Goal: Task Accomplishment & Management: Use online tool/utility

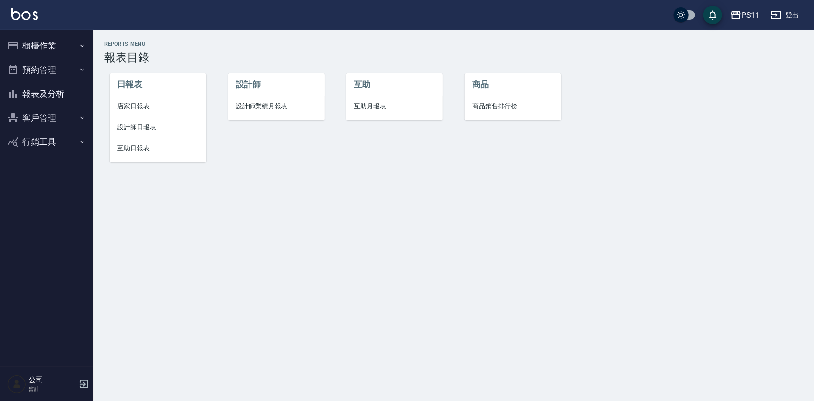
click at [36, 110] on button "客戶管理" at bounding box center [47, 118] width 86 height 24
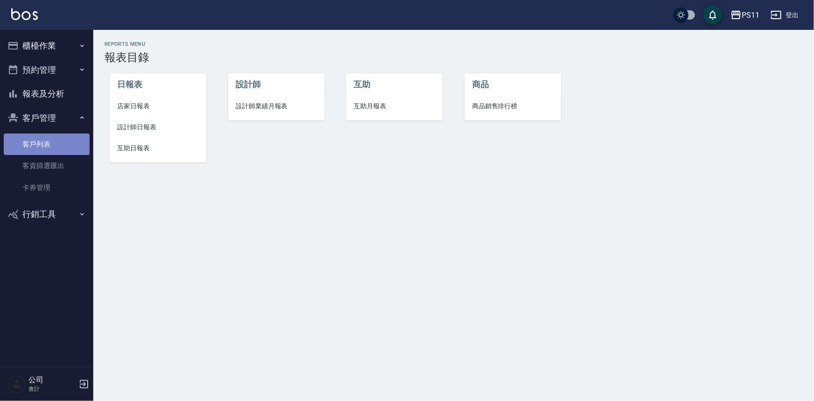
click at [78, 149] on link "客戶列表" at bounding box center [47, 143] width 86 height 21
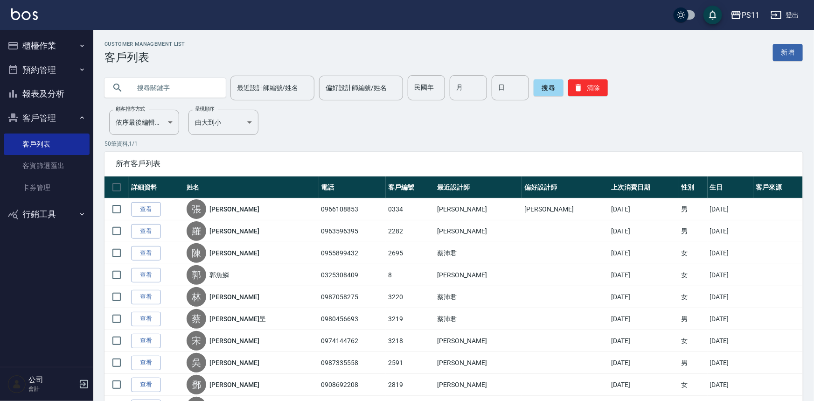
click at [175, 84] on input "text" at bounding box center [175, 87] width 88 height 25
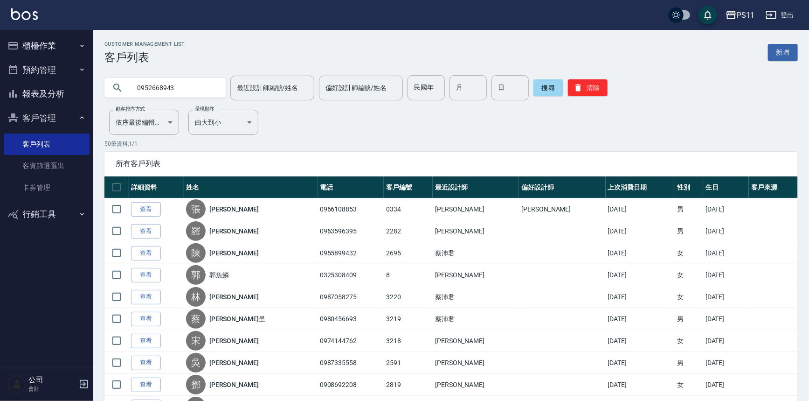
type input "0952668943"
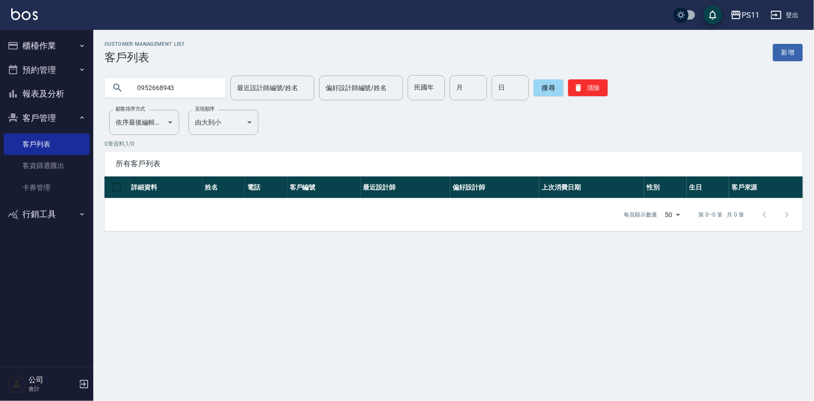
click at [46, 47] on button "櫃檯作業" at bounding box center [47, 46] width 86 height 24
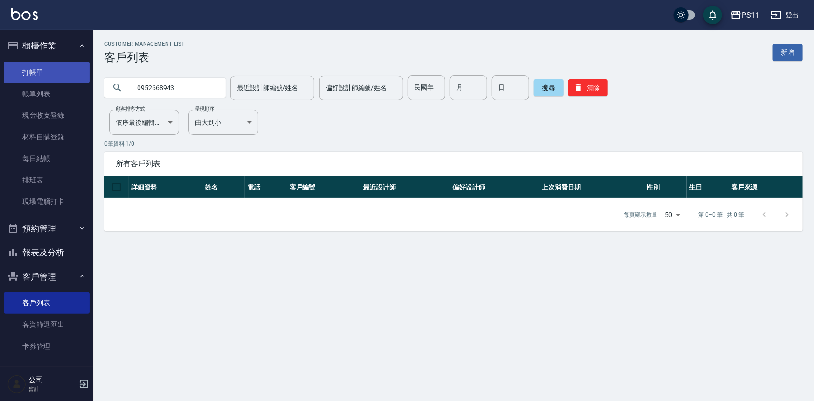
click at [54, 72] on link "打帳單" at bounding box center [47, 72] width 86 height 21
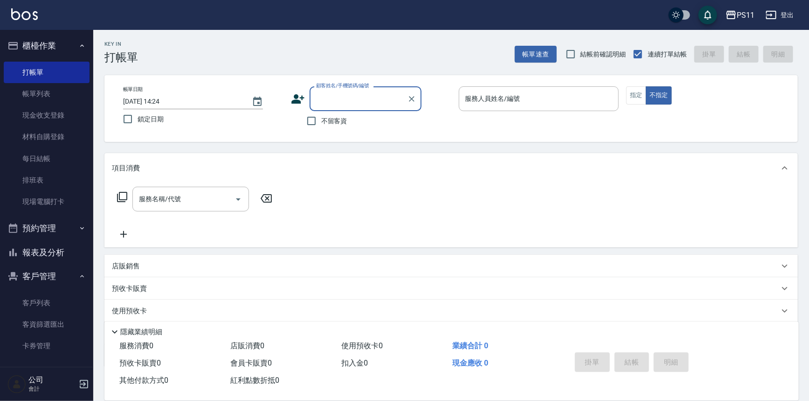
click at [357, 103] on input "顧客姓名/手機號碼/編號" at bounding box center [359, 98] width 90 height 16
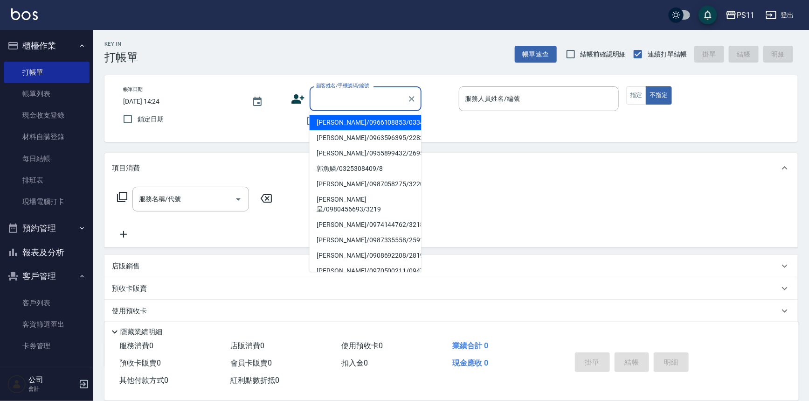
click at [351, 102] on input "顧客姓名/手機號碼/編號" at bounding box center [359, 98] width 90 height 16
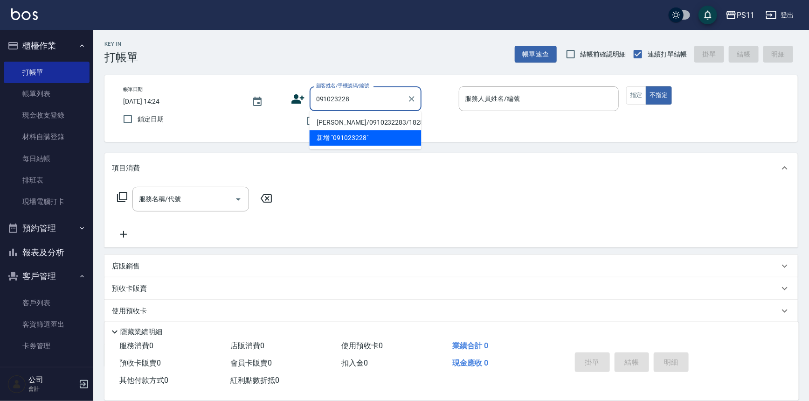
click at [365, 116] on li "[PERSON_NAME]/0910232283/1828" at bounding box center [366, 122] width 112 height 15
type input "[PERSON_NAME]/0910232283/1828"
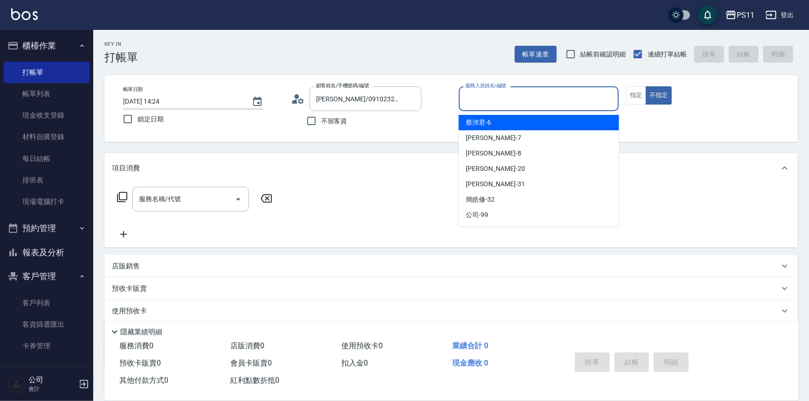
click at [565, 100] on input "服務人員姓名/編號" at bounding box center [539, 98] width 152 height 16
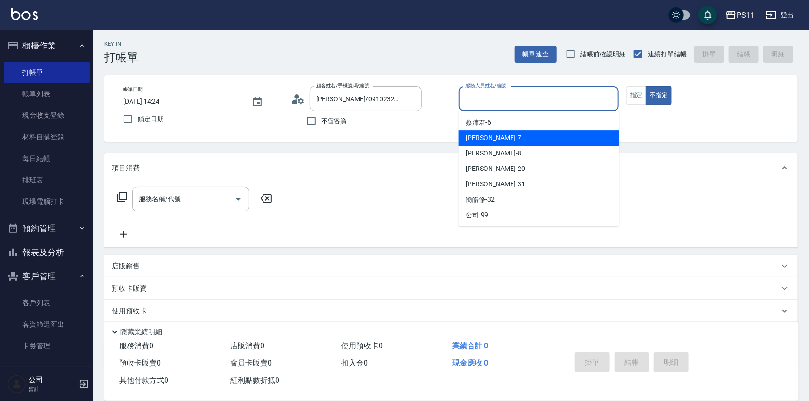
click at [479, 134] on span "[PERSON_NAME]-7" at bounding box center [493, 138] width 55 height 10
type input "[PERSON_NAME]7"
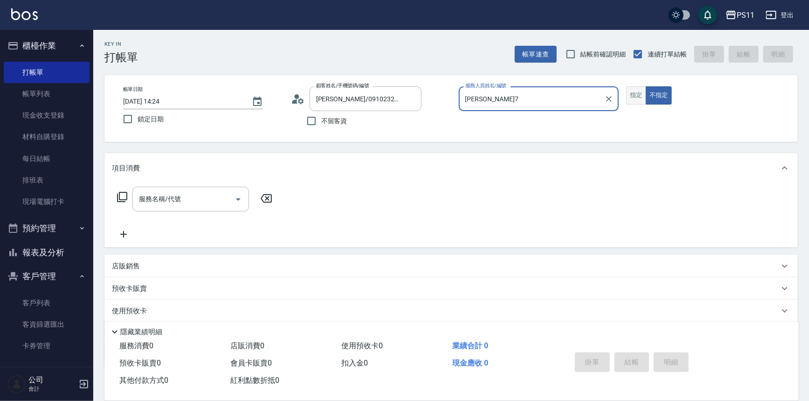
click at [633, 102] on button "指定" at bounding box center [636, 95] width 20 height 18
click at [216, 201] on input "服務名稱/代號" at bounding box center [184, 199] width 94 height 16
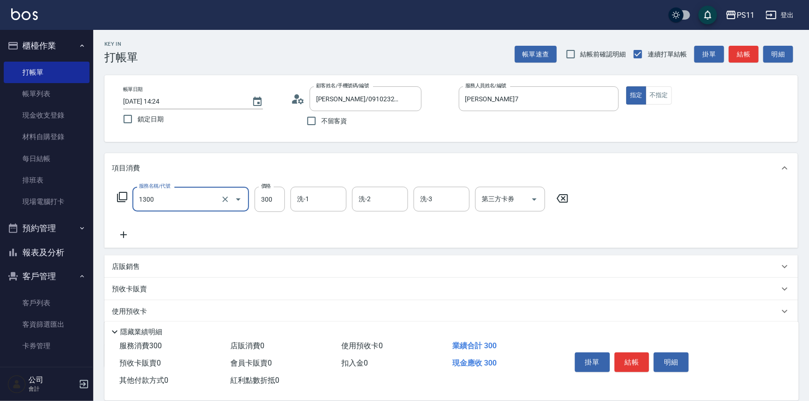
type input "洗髮300(1300)"
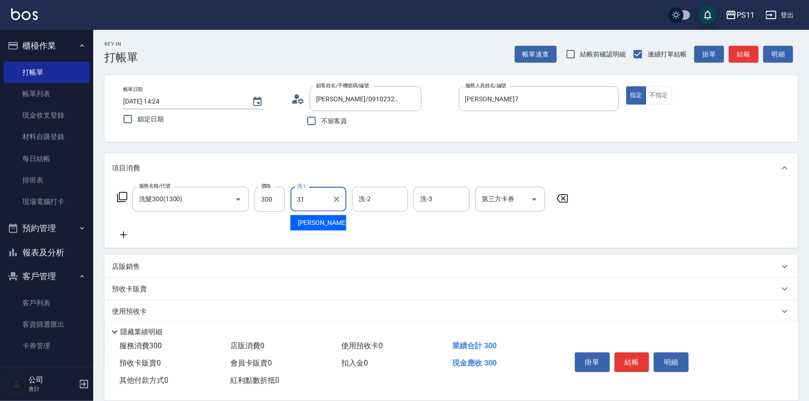
type input "[PERSON_NAME]-31"
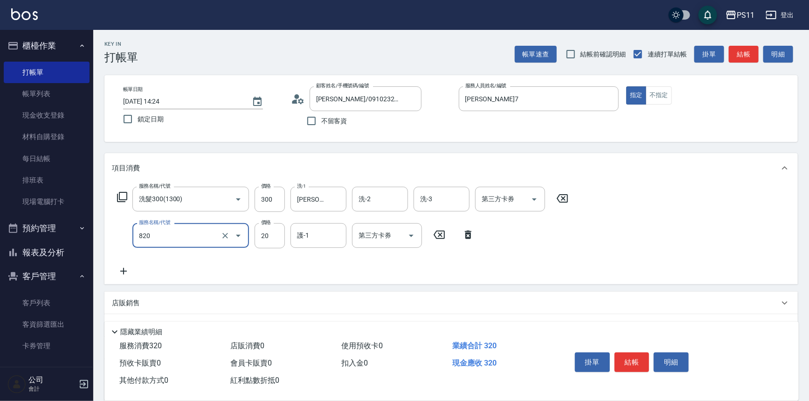
type input "潤絲(820)"
type input "[PERSON_NAME]-31"
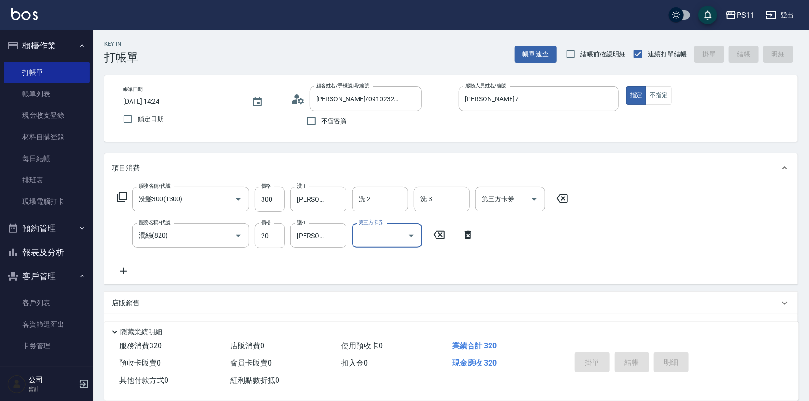
type input "[DATE] 14:25"
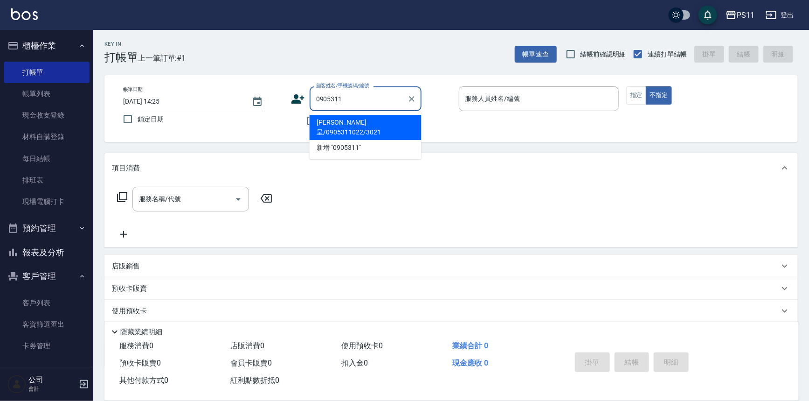
click at [392, 117] on li "[PERSON_NAME]呈/0905311022/3021" at bounding box center [366, 127] width 112 height 25
type input "[PERSON_NAME]呈/0905311022/3021"
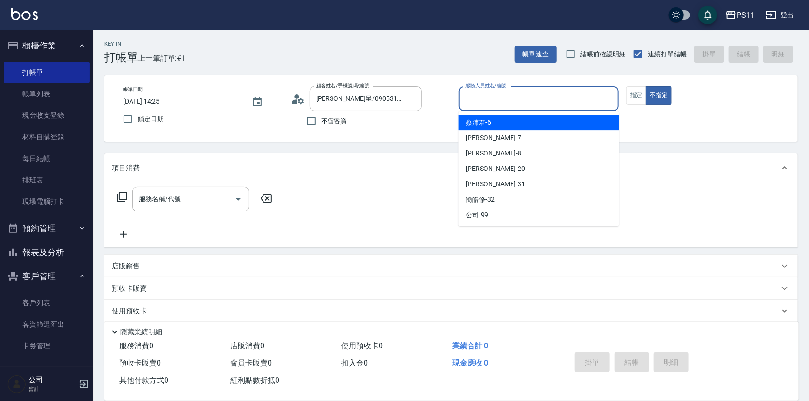
click at [514, 105] on input "服務人員姓名/編號" at bounding box center [539, 98] width 152 height 16
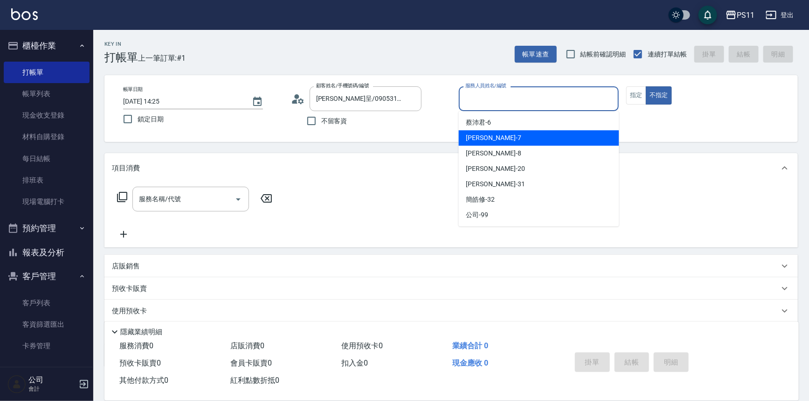
click at [472, 135] on span "[PERSON_NAME]-7" at bounding box center [493, 138] width 55 height 10
type input "[PERSON_NAME]7"
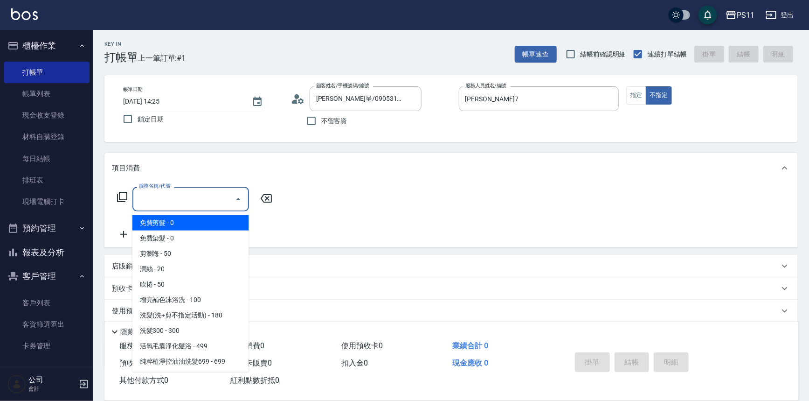
click at [221, 197] on input "服務名稱/代號" at bounding box center [184, 199] width 94 height 16
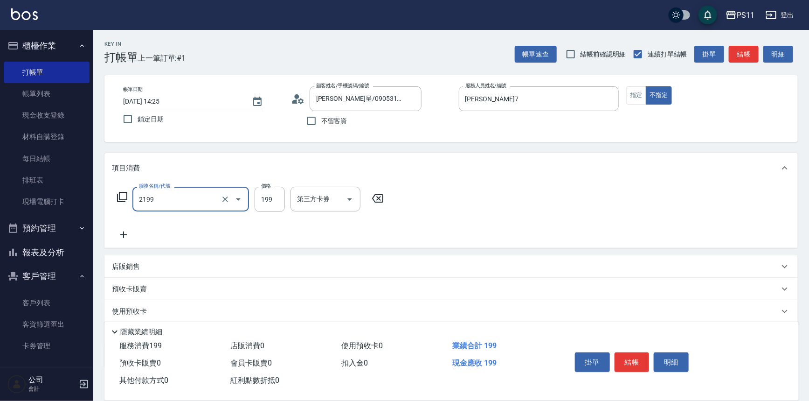
type input "不指定剪髮活動(2199)"
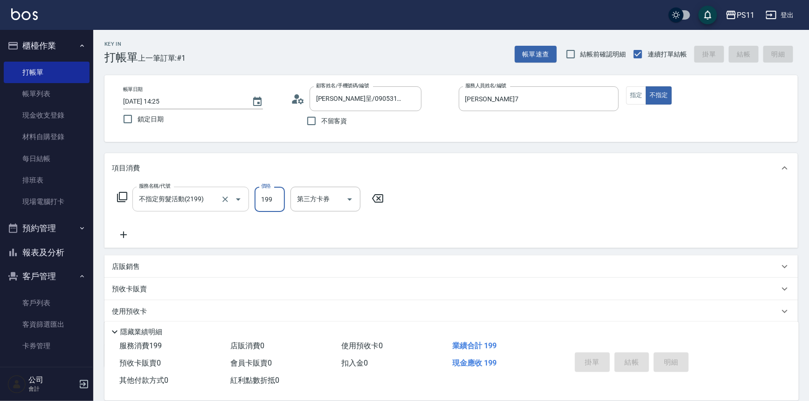
type input "[DATE] 14:50"
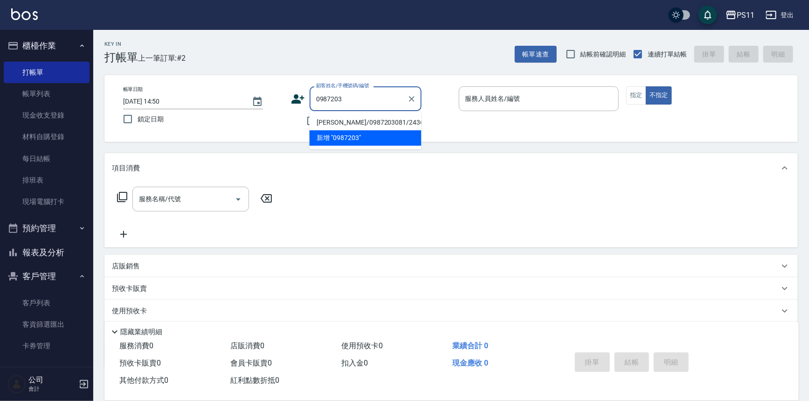
click at [398, 122] on li "[PERSON_NAME]/0987203081/2436" at bounding box center [366, 122] width 112 height 15
type input "[PERSON_NAME]/0987203081/2436"
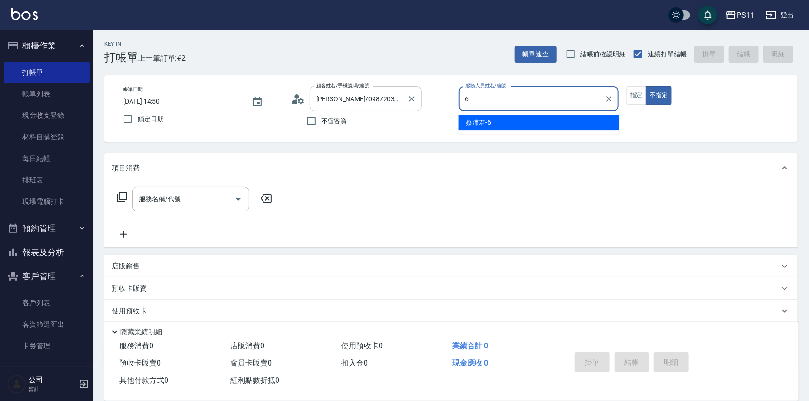
type input "[PERSON_NAME]6"
type button "false"
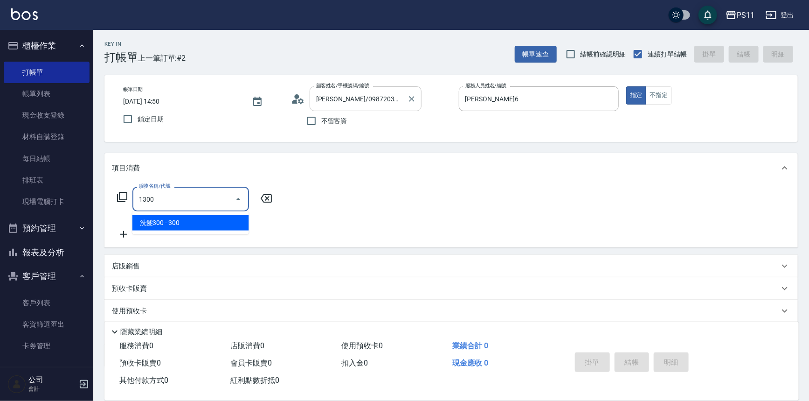
type input "洗髮300(1300)"
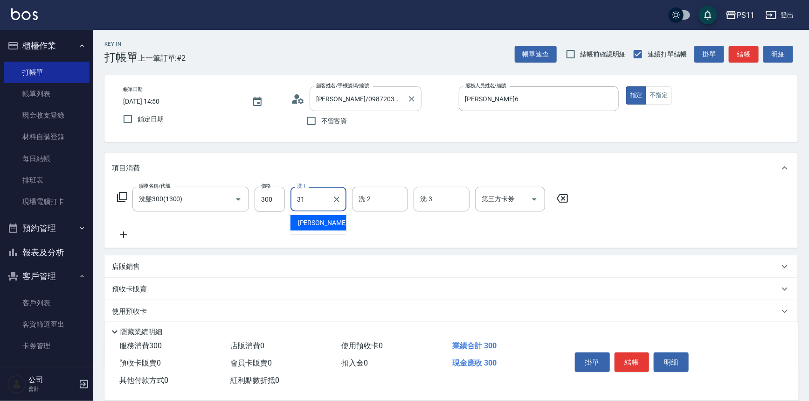
type input "[PERSON_NAME]-31"
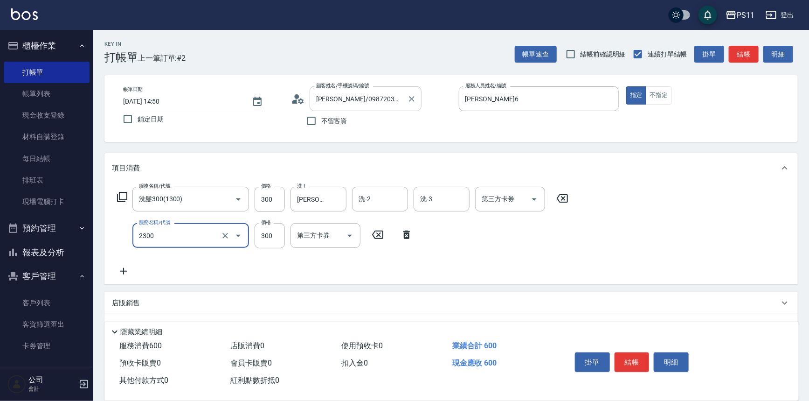
type input "剪髮(2300)"
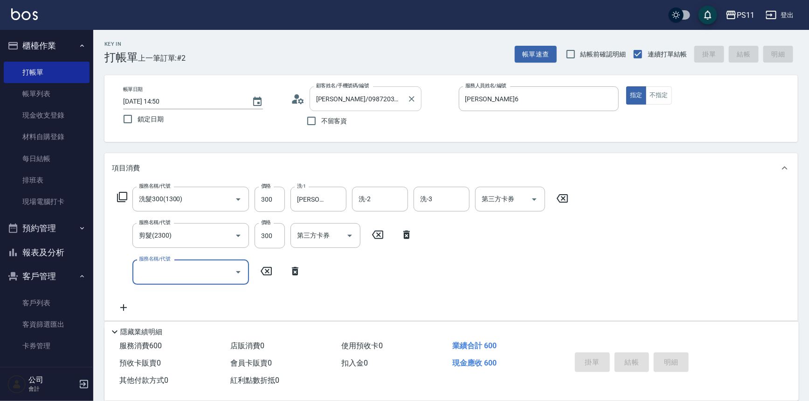
type input "[DATE] 14:53"
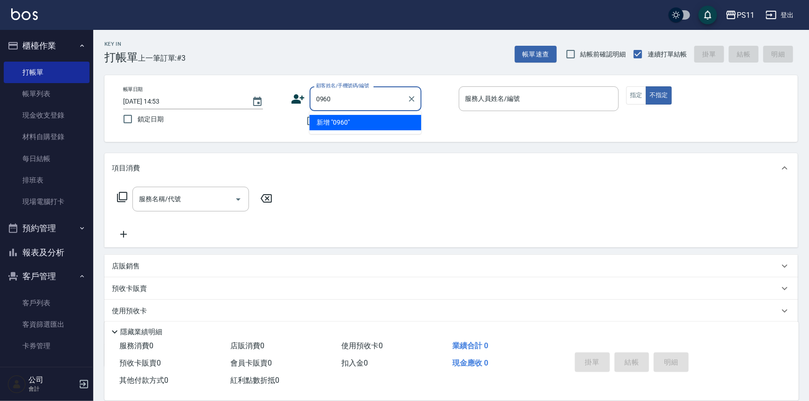
type input "0960"
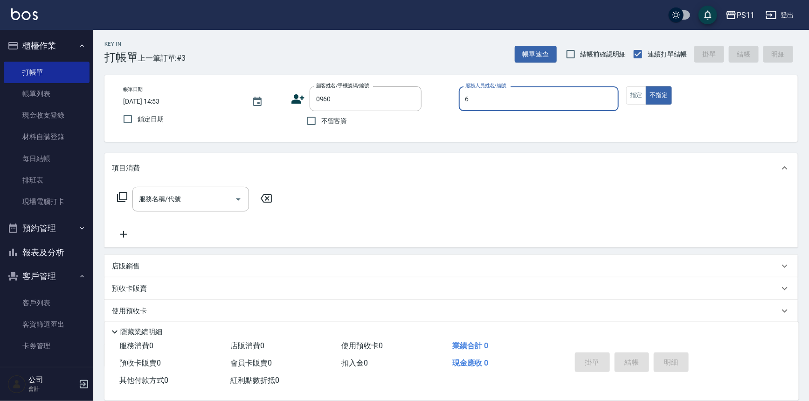
type input "6"
type input "[PERSON_NAME]/0968262598/0960"
type input "[PERSON_NAME]6"
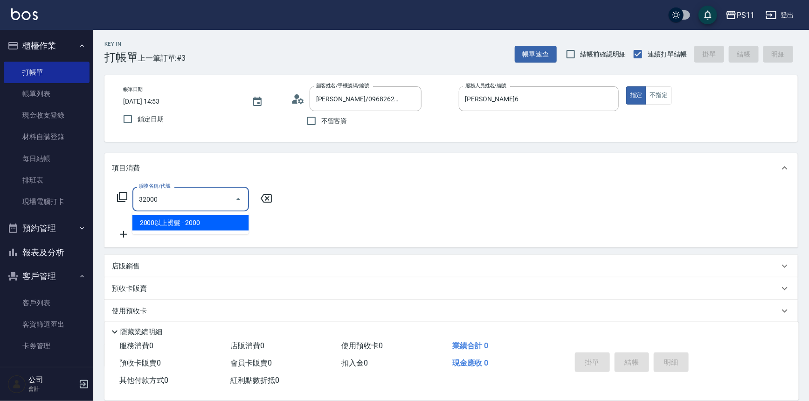
type input "2000以上燙髮(32000)"
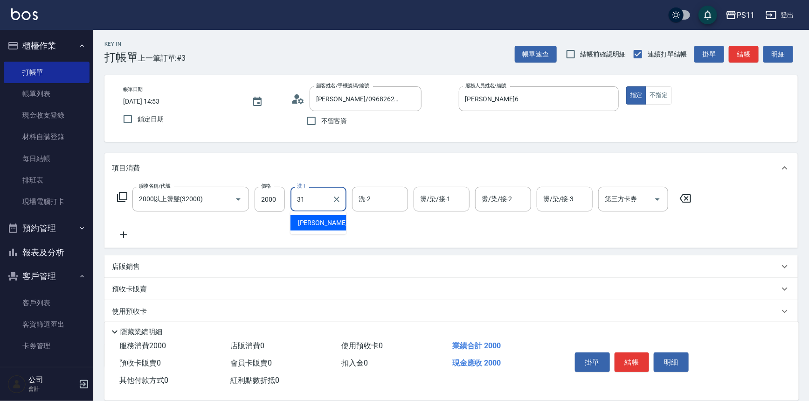
type input "[PERSON_NAME]-31"
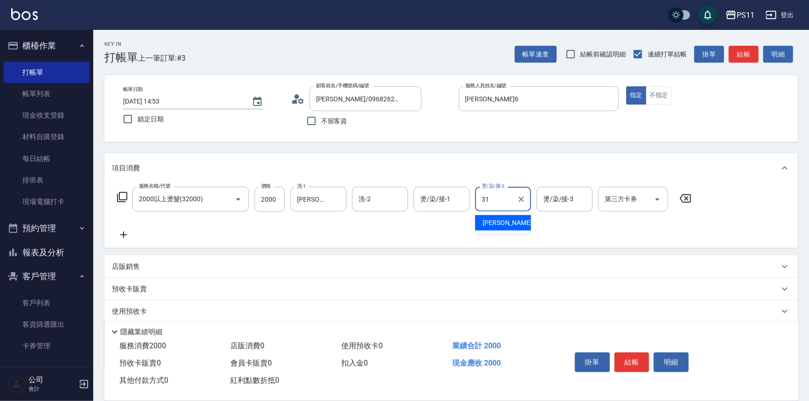
type input "[PERSON_NAME]-31"
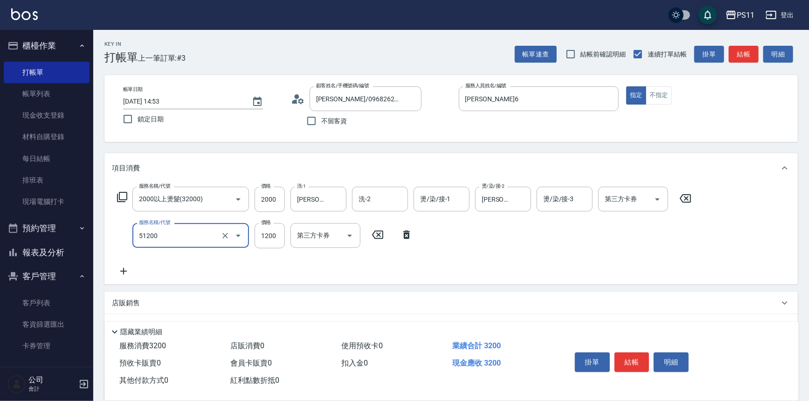
type input "原價801~1200護髮(51200)"
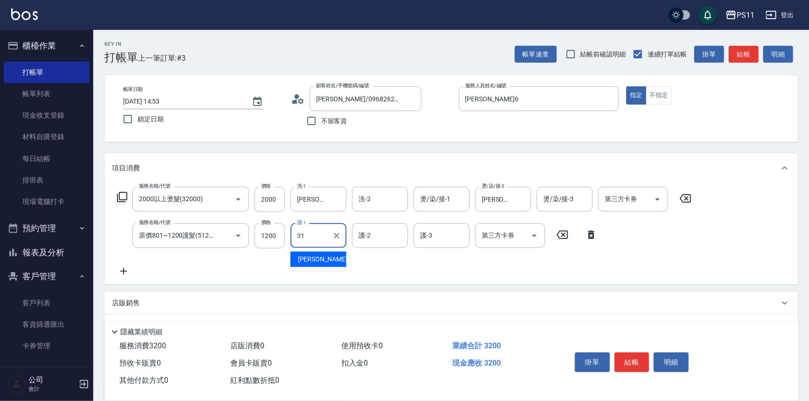
type input "[PERSON_NAME]-31"
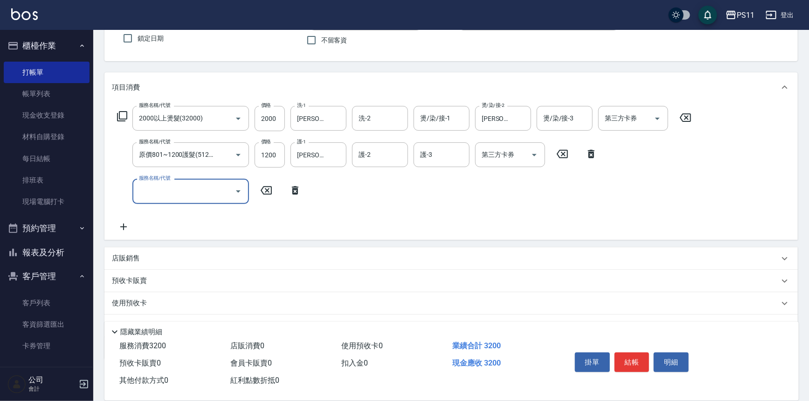
scroll to position [126, 0]
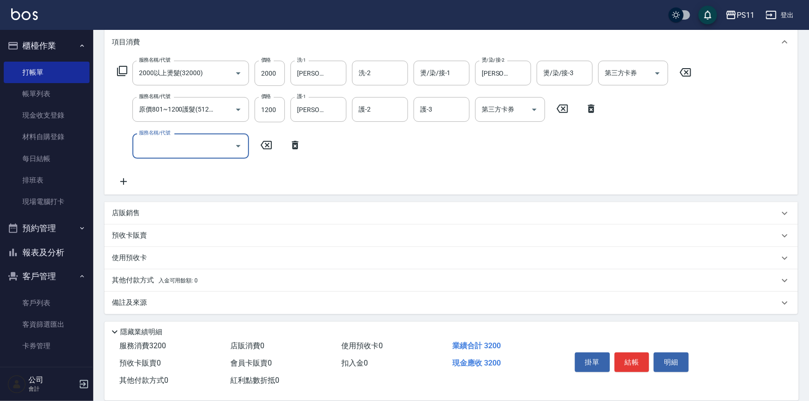
click at [138, 278] on p "其他付款方式 入金可用餘額: 0" at bounding box center [155, 280] width 86 height 10
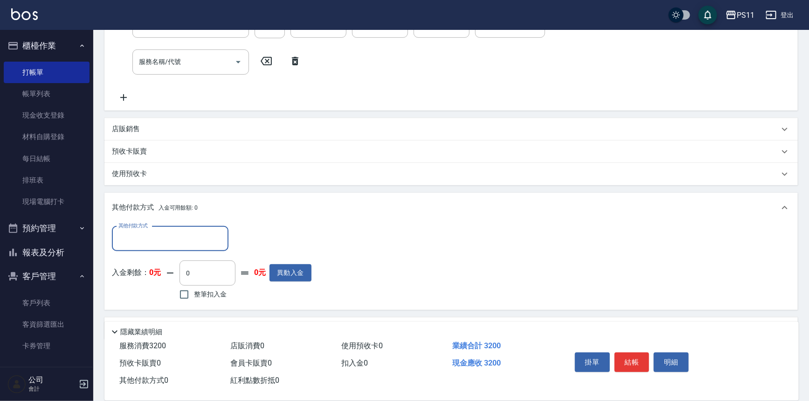
scroll to position [211, 0]
drag, startPoint x: 143, startPoint y: 235, endPoint x: 148, endPoint y: 244, distance: 10.2
click at [143, 236] on input "其他付款方式" at bounding box center [170, 237] width 108 height 16
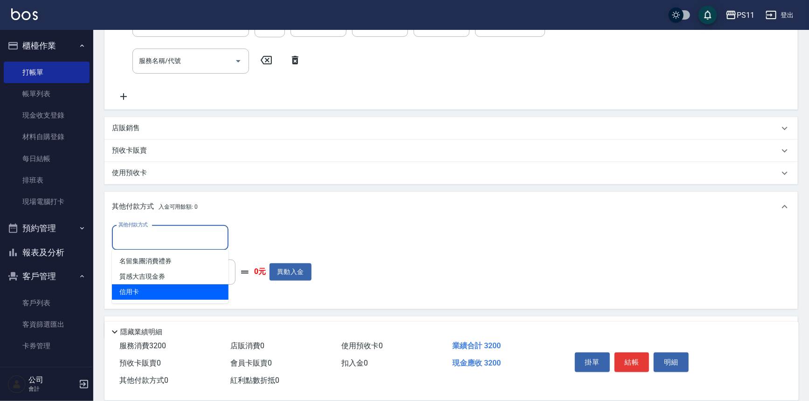
click at [168, 298] on span "信用卡" at bounding box center [170, 291] width 117 height 15
type input "信用卡"
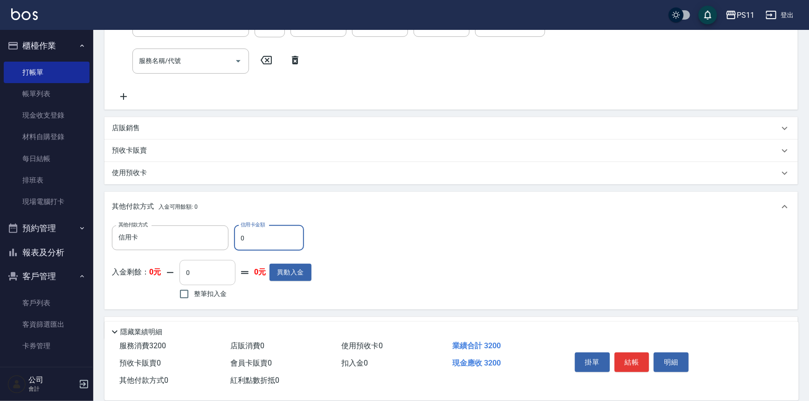
drag, startPoint x: 262, startPoint y: 235, endPoint x: 217, endPoint y: 266, distance: 53.9
click at [219, 243] on div "其他付款方式 信用卡 其他付款方式 信用卡金額 0 信用卡金額" at bounding box center [212, 237] width 200 height 25
type input "3200"
type input "[DATE] 15:21"
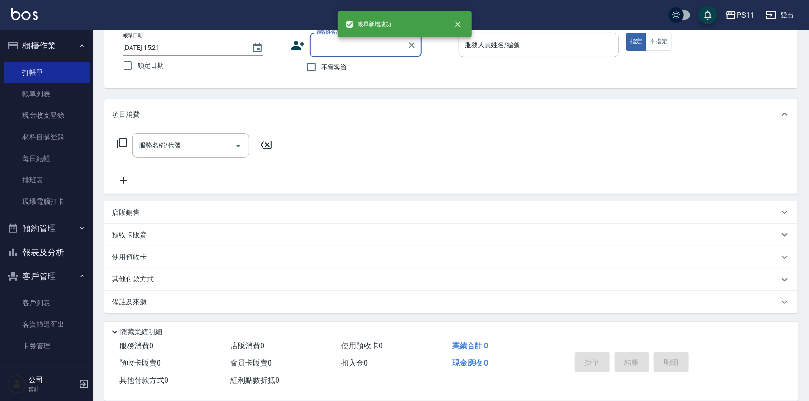
scroll to position [0, 0]
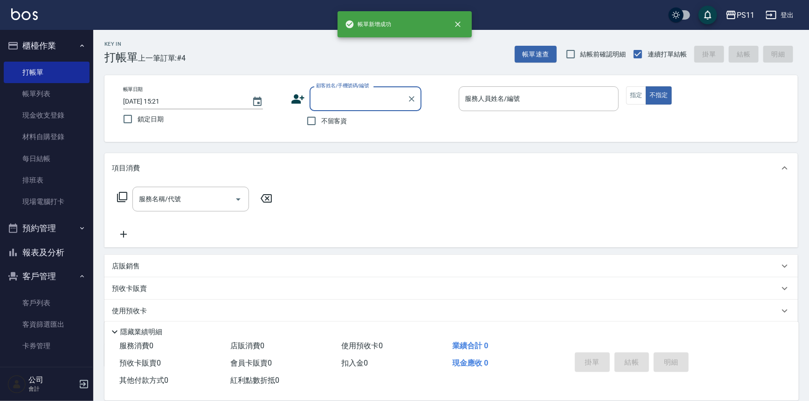
click at [52, 262] on button "報表及分析" at bounding box center [47, 252] width 86 height 24
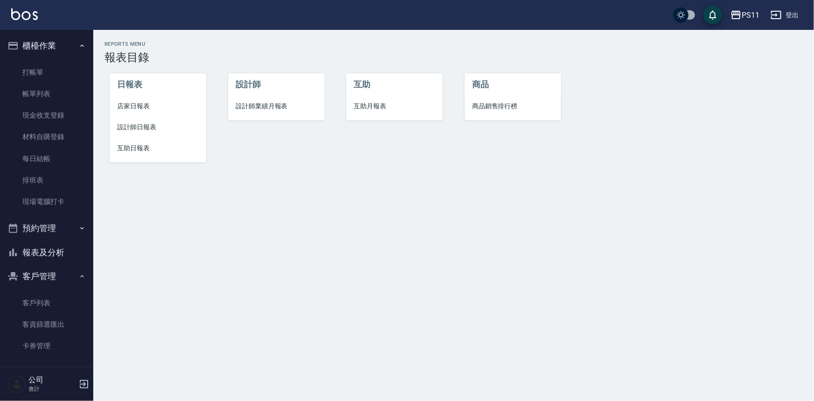
click at [145, 124] on span "設計師日報表" at bounding box center [158, 127] width 82 height 10
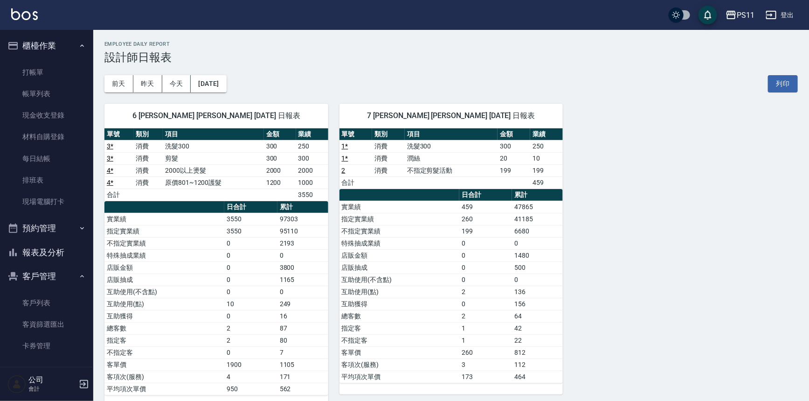
scroll to position [15, 0]
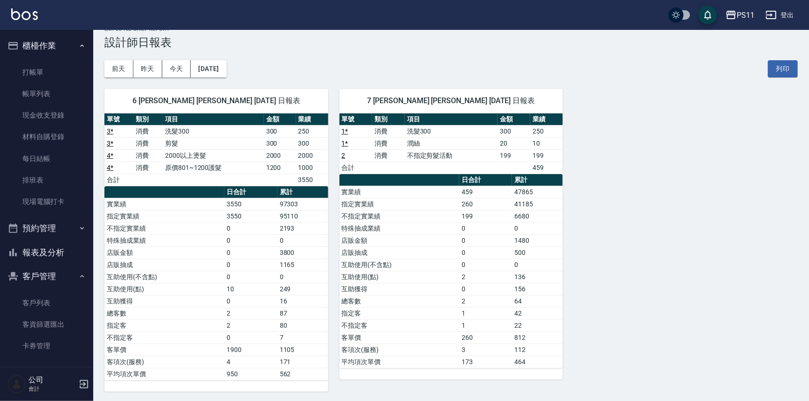
click at [47, 245] on button "報表及分析" at bounding box center [47, 252] width 86 height 24
